Goal: Information Seeking & Learning: Learn about a topic

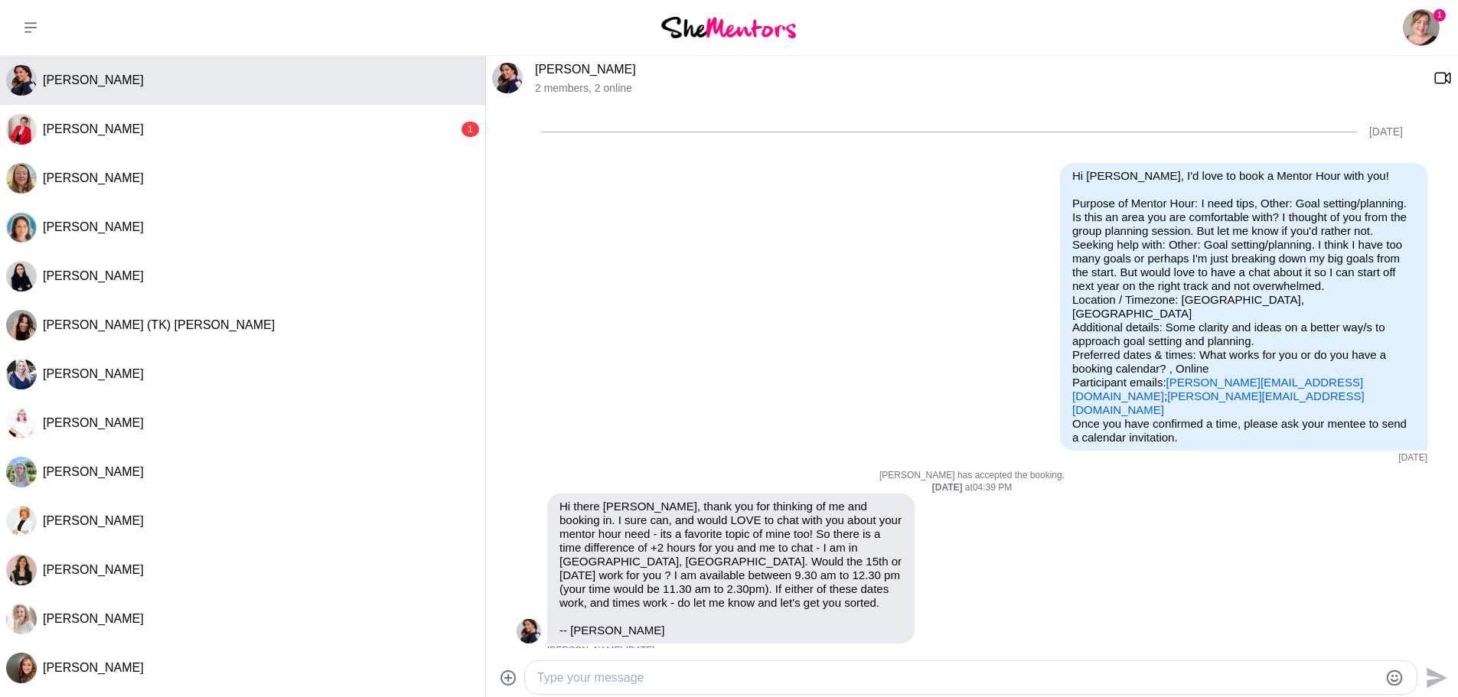
scroll to position [180, 0]
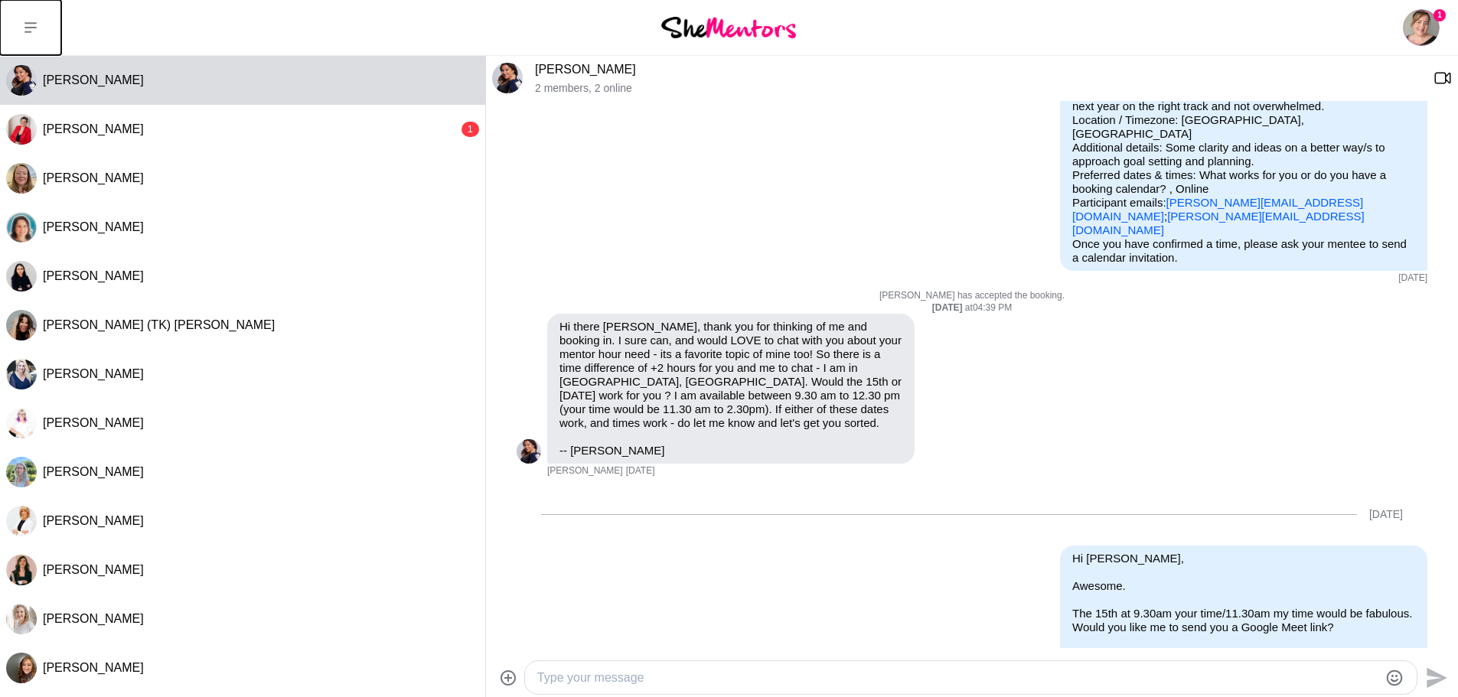
click at [31, 23] on icon at bounding box center [30, 27] width 12 height 11
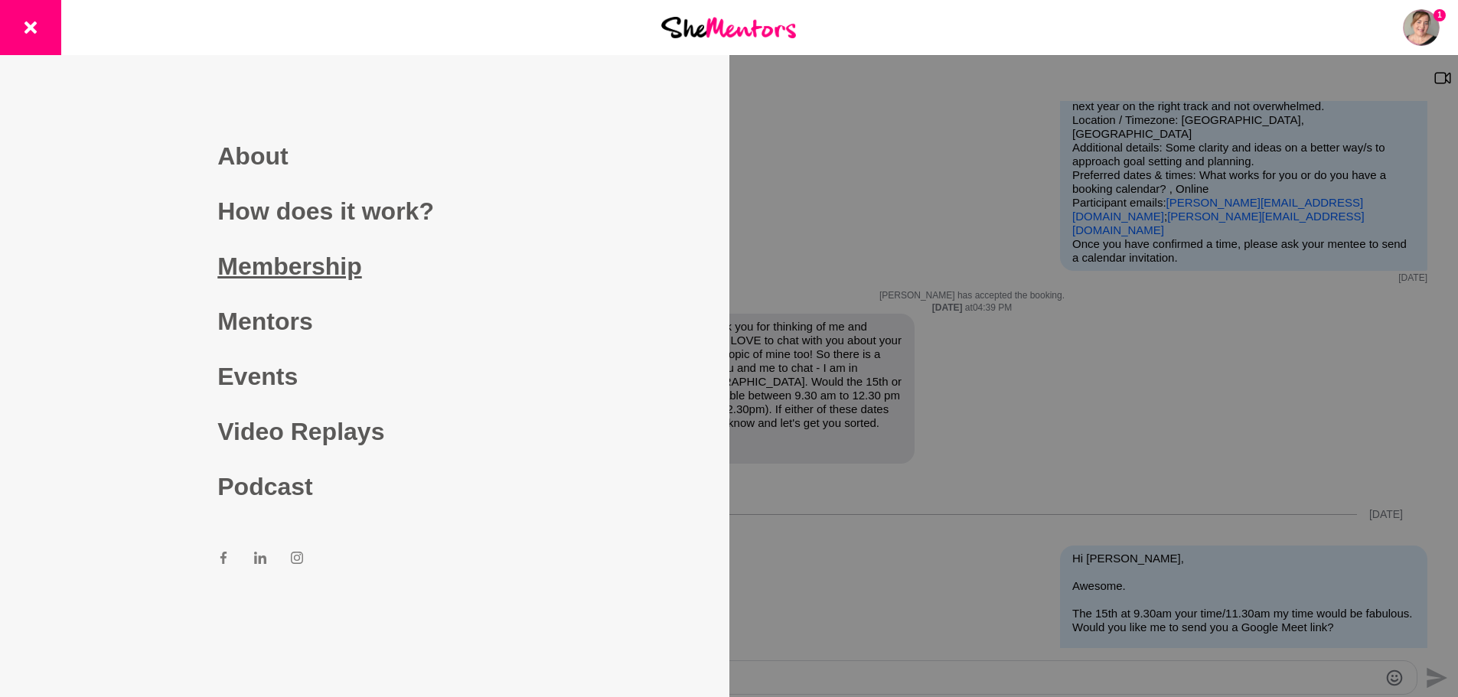
click at [308, 277] on link "Membership" at bounding box center [364, 266] width 294 height 55
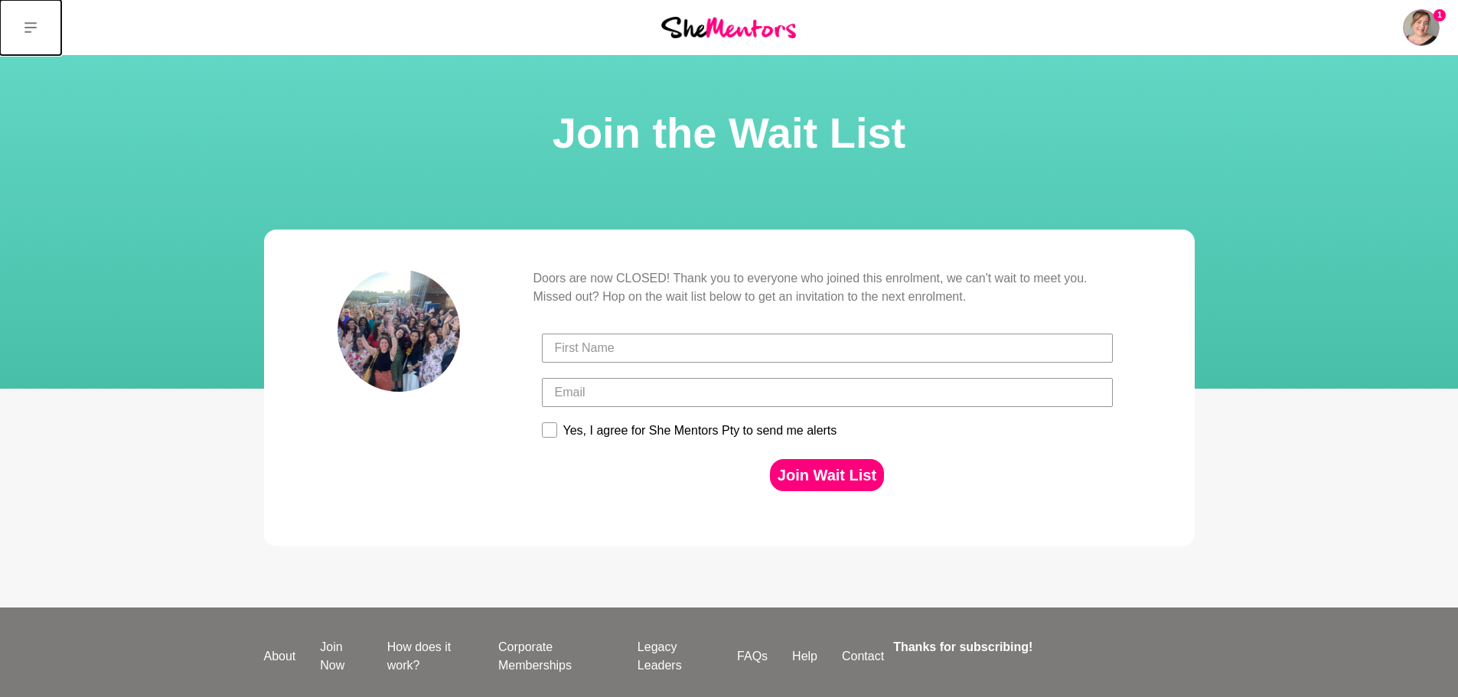
click at [38, 24] on button at bounding box center [30, 27] width 61 height 55
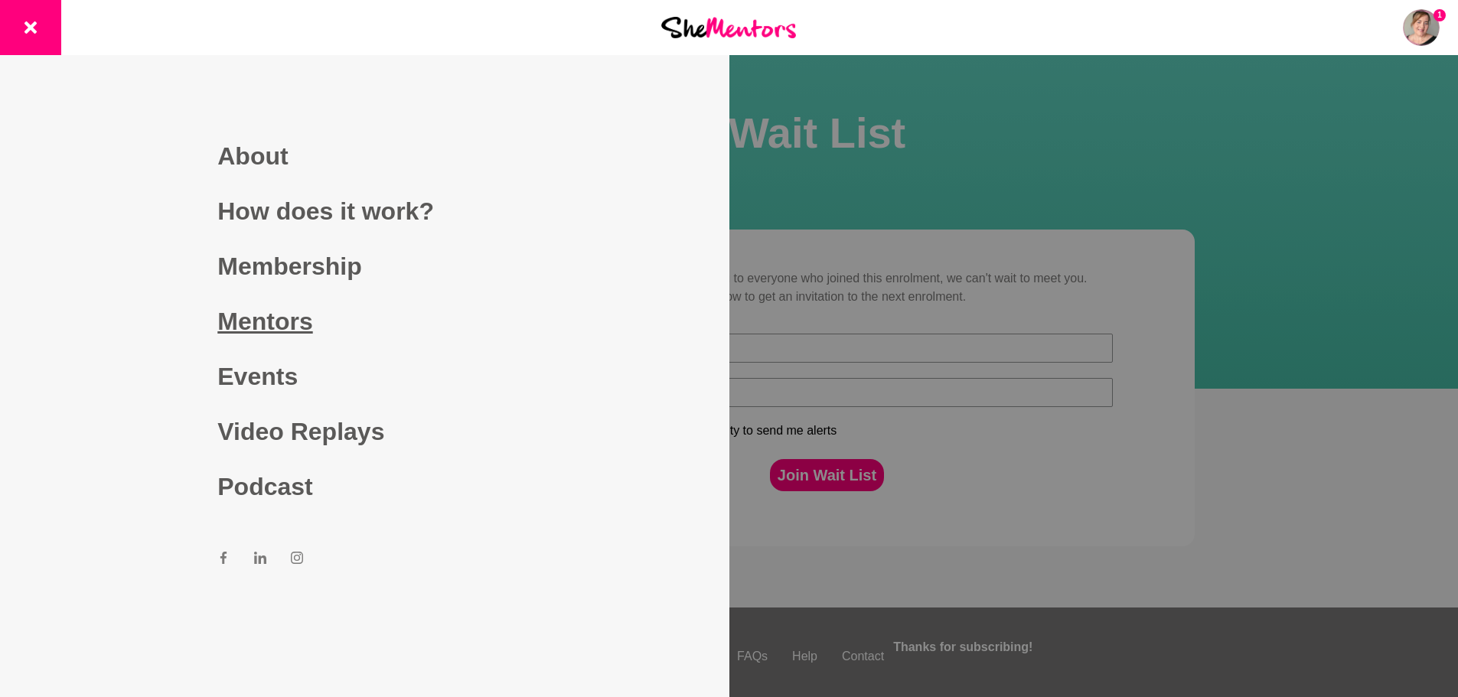
click at [305, 325] on link "Mentors" at bounding box center [364, 321] width 294 height 55
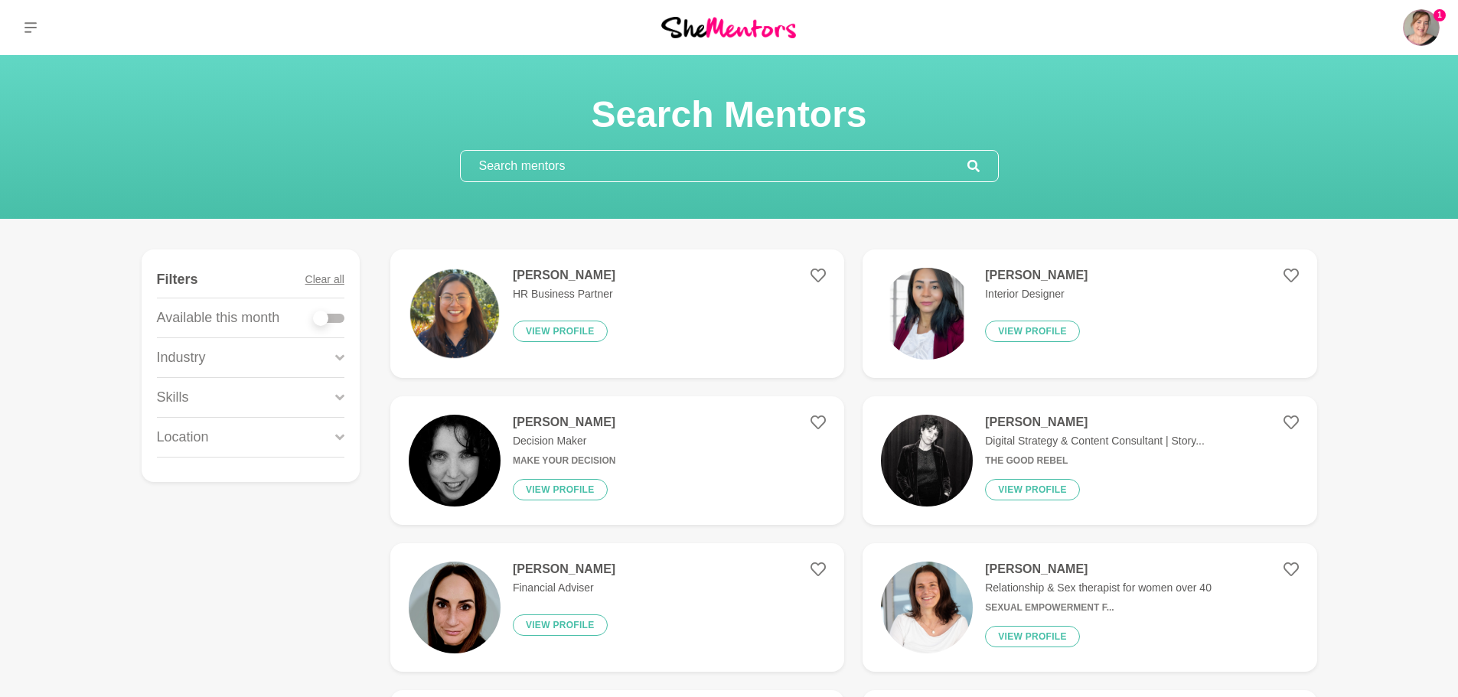
click at [342, 322] on div at bounding box center [329, 318] width 31 height 9
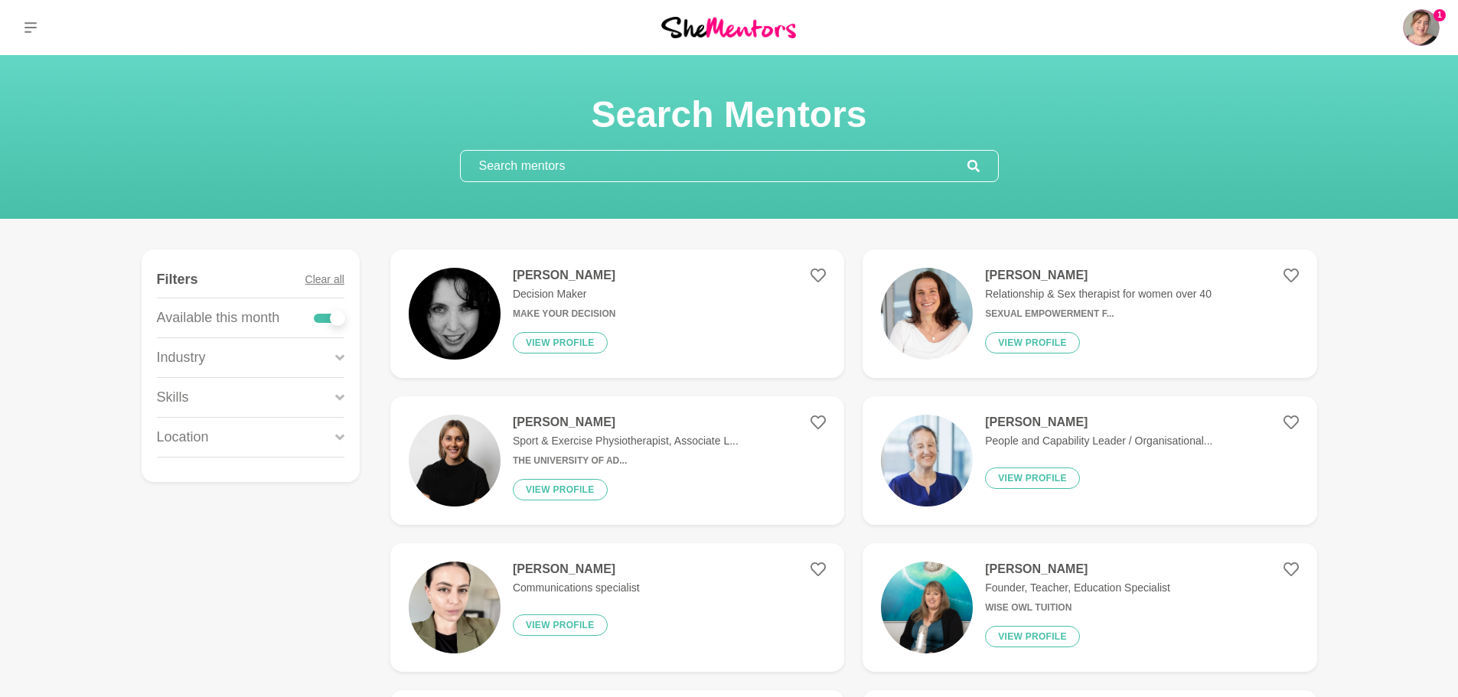
click at [325, 317] on div at bounding box center [329, 318] width 31 height 9
checkbox input "false"
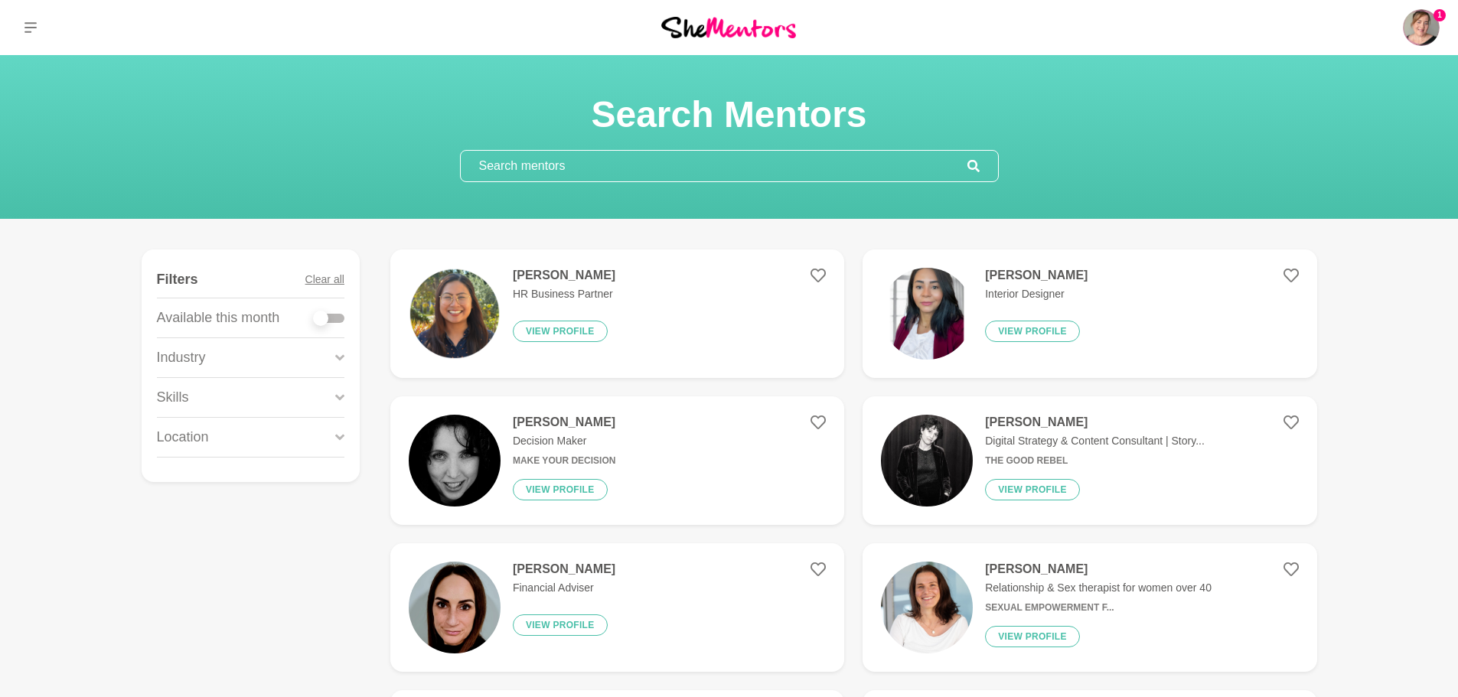
click at [273, 436] on div "Location" at bounding box center [251, 437] width 188 height 39
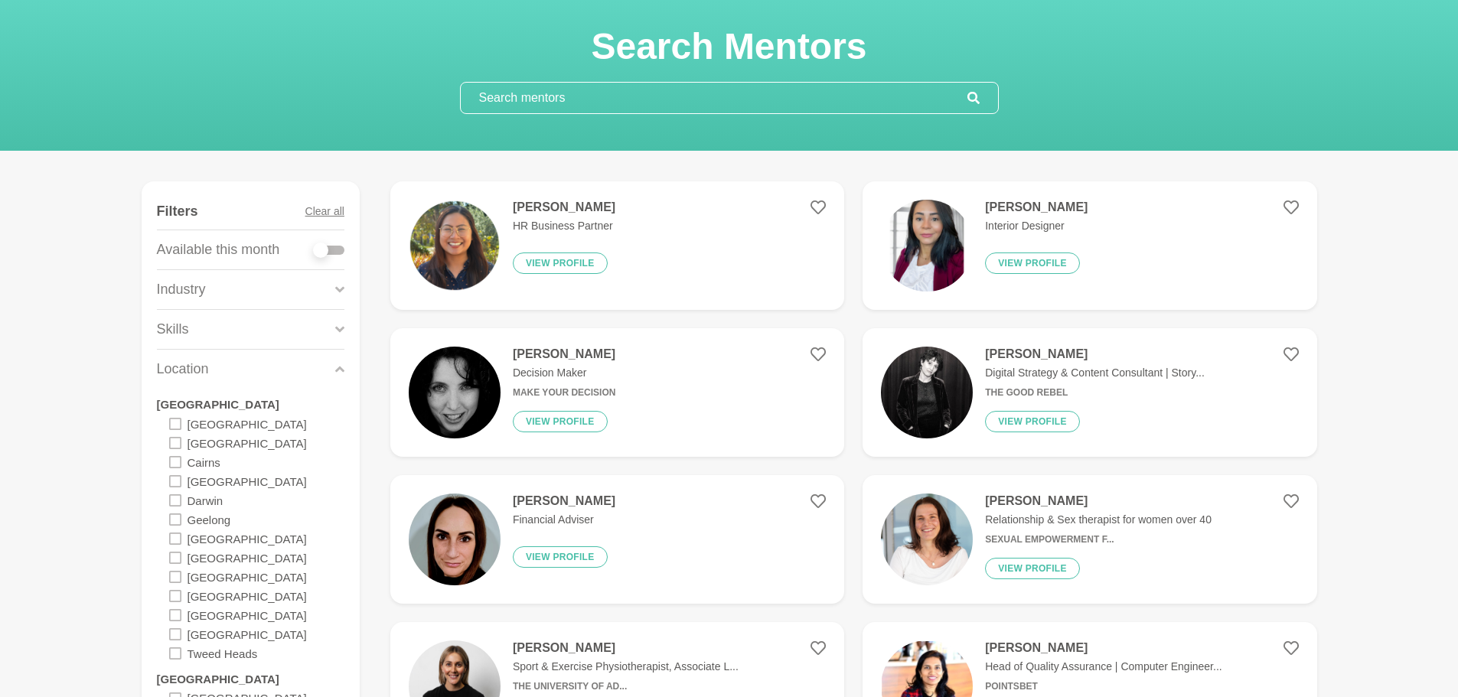
scroll to position [306, 0]
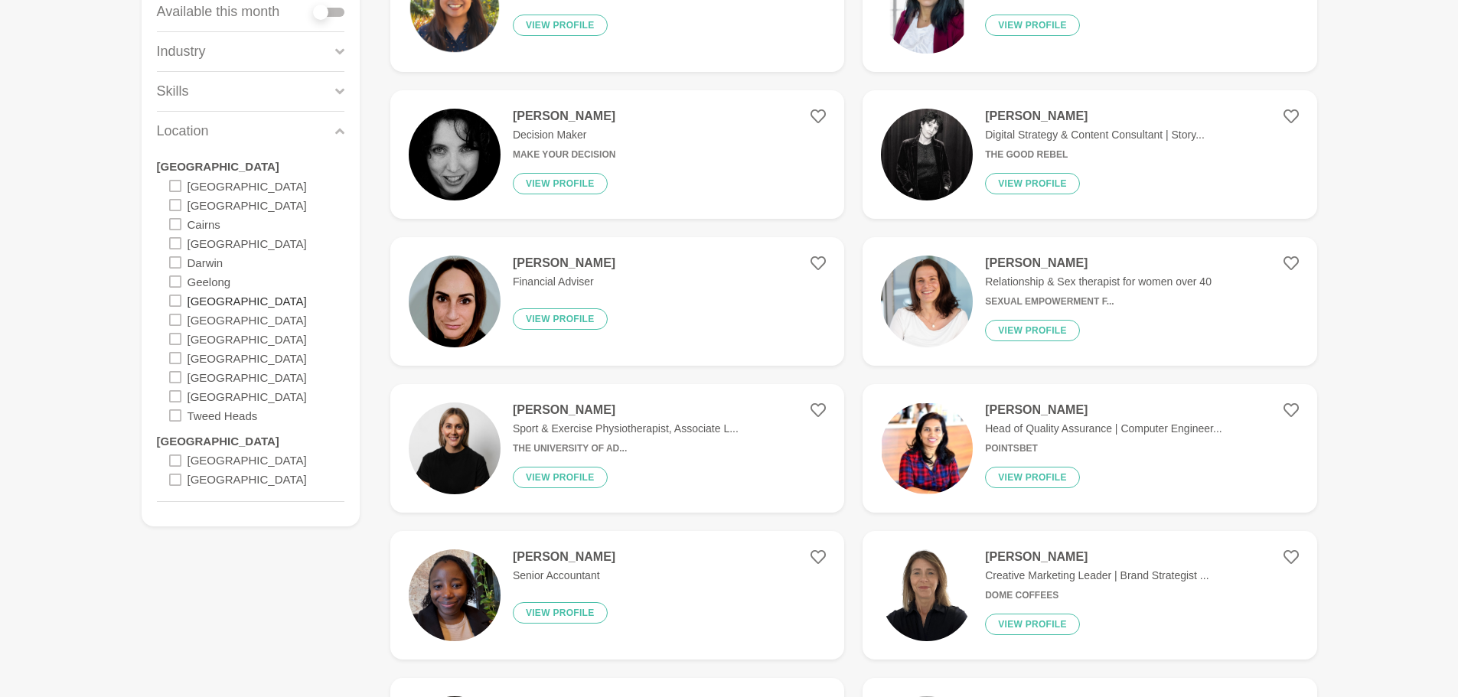
click at [200, 305] on label "[GEOGRAPHIC_DATA]" at bounding box center [247, 300] width 119 height 19
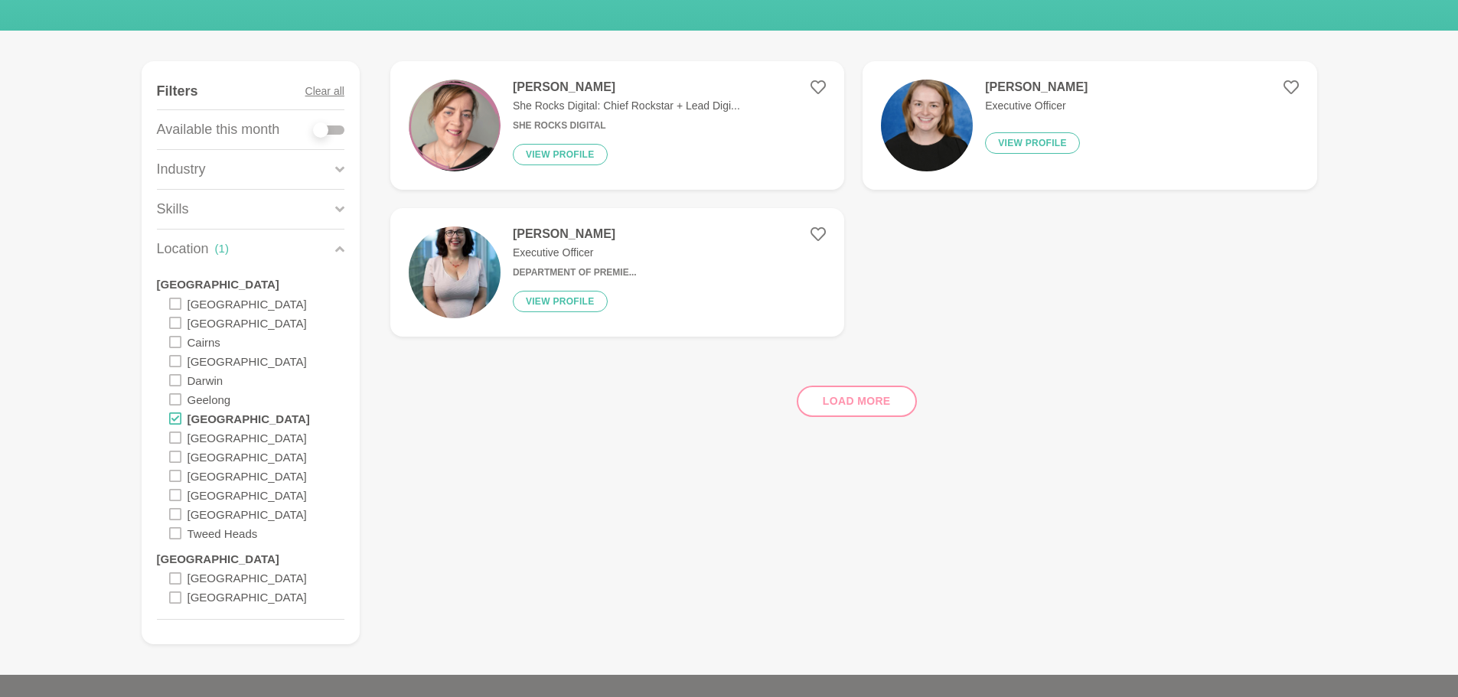
scroll to position [153, 0]
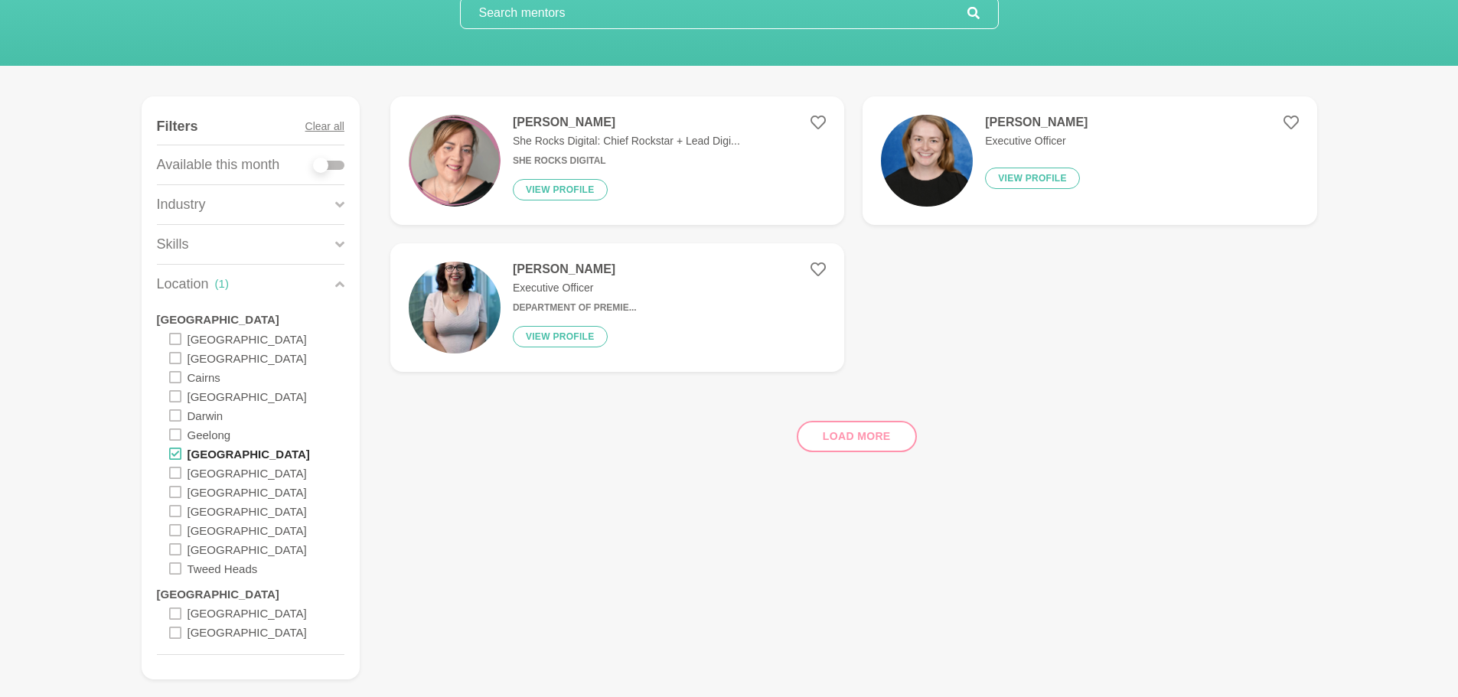
click at [205, 451] on label "[GEOGRAPHIC_DATA]" at bounding box center [249, 453] width 122 height 19
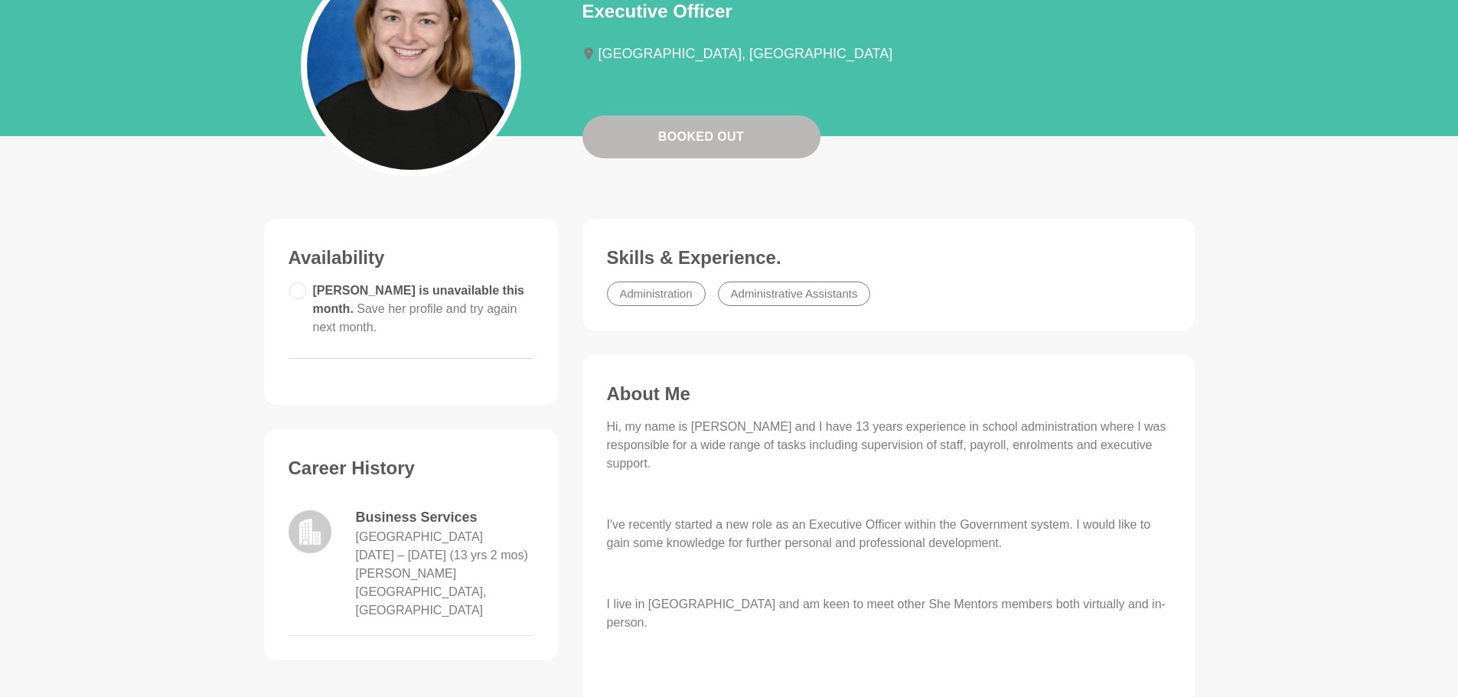
scroll to position [77, 0]
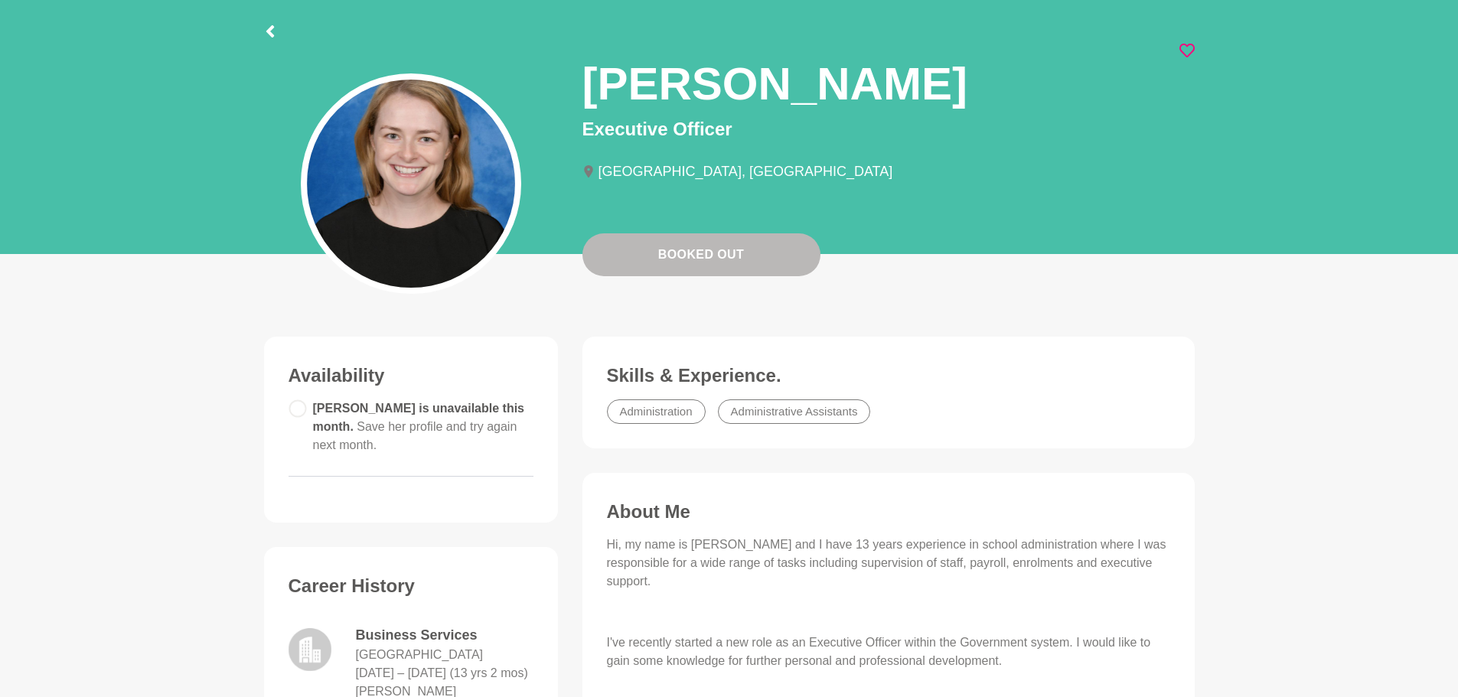
click at [1190, 43] on icon at bounding box center [1187, 50] width 15 height 15
click at [273, 28] on icon at bounding box center [270, 31] width 12 height 12
click at [268, 31] on icon at bounding box center [270, 31] width 8 height 12
